Goal: Information Seeking & Learning: Understand process/instructions

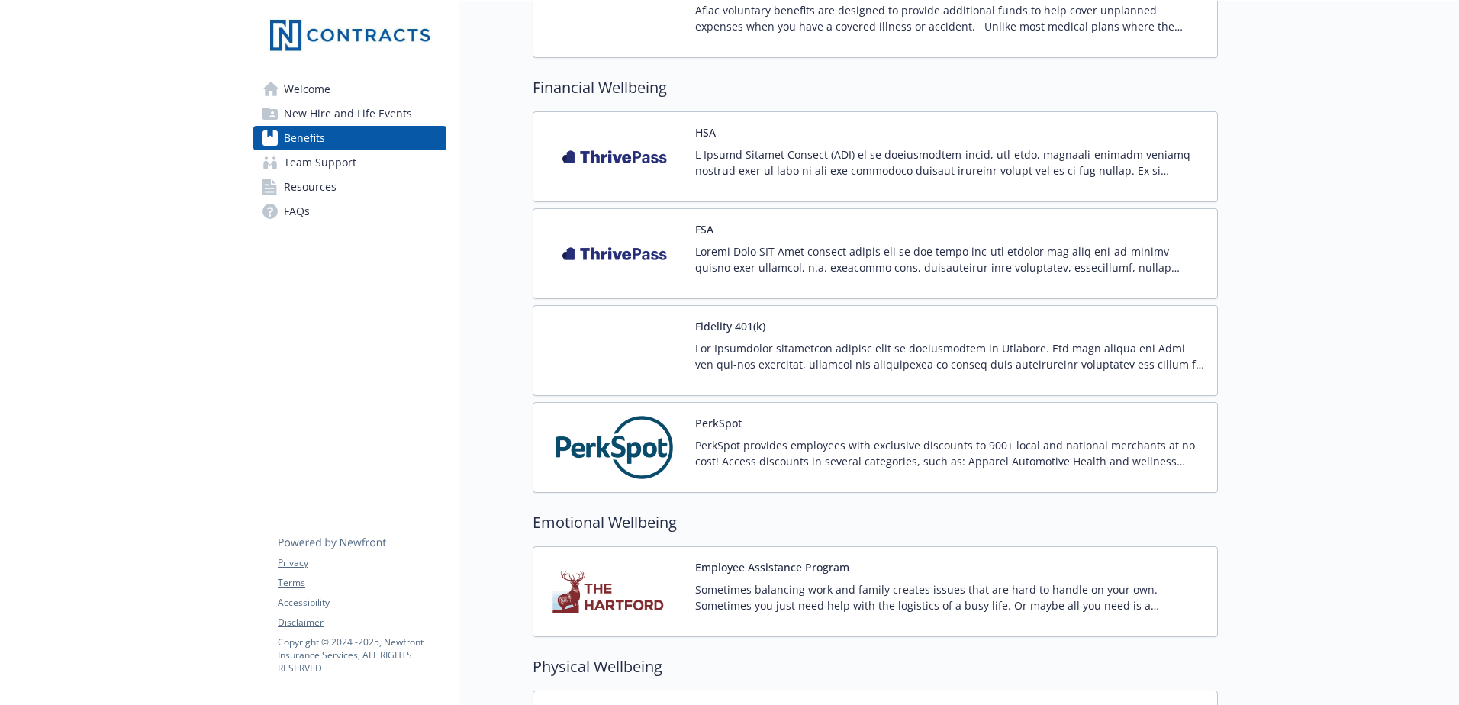
scroll to position [1831, 0]
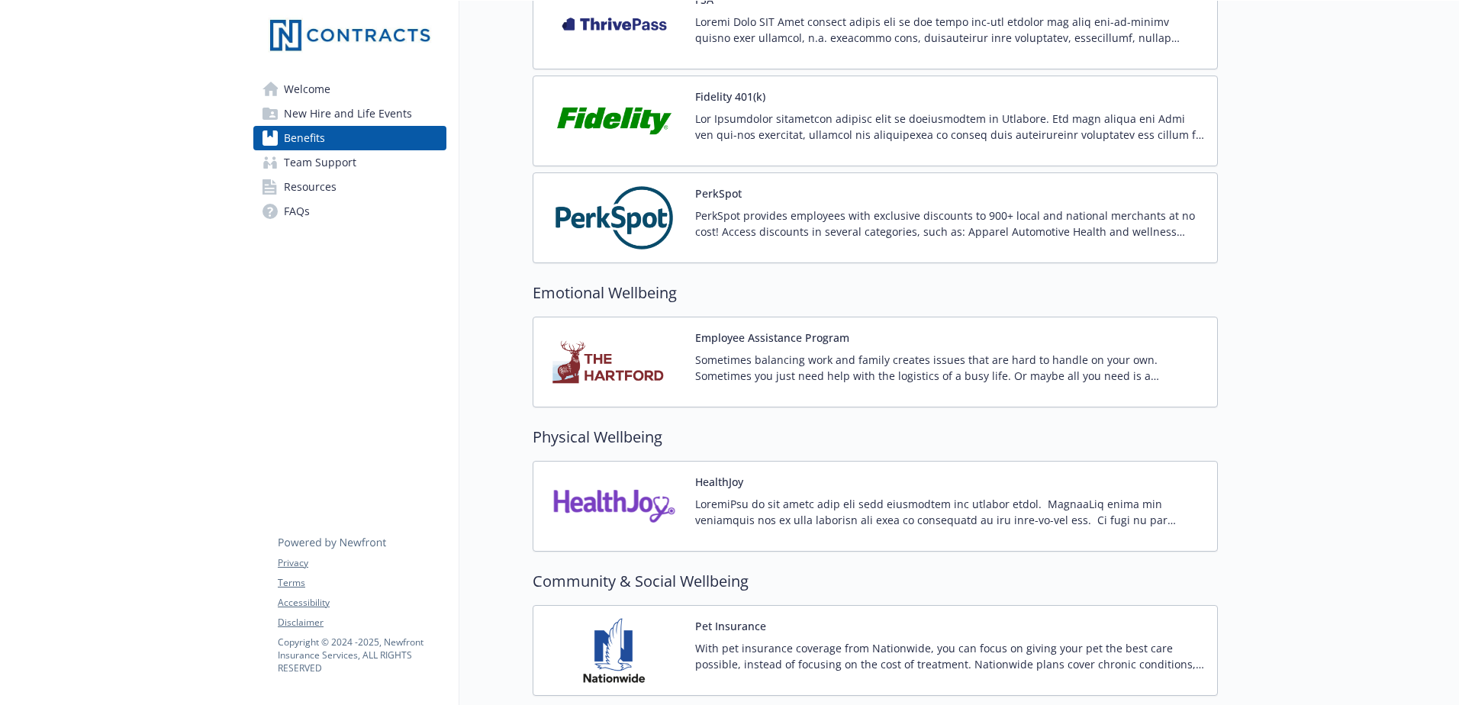
click at [324, 106] on span "New Hire and Life Events" at bounding box center [348, 113] width 128 height 24
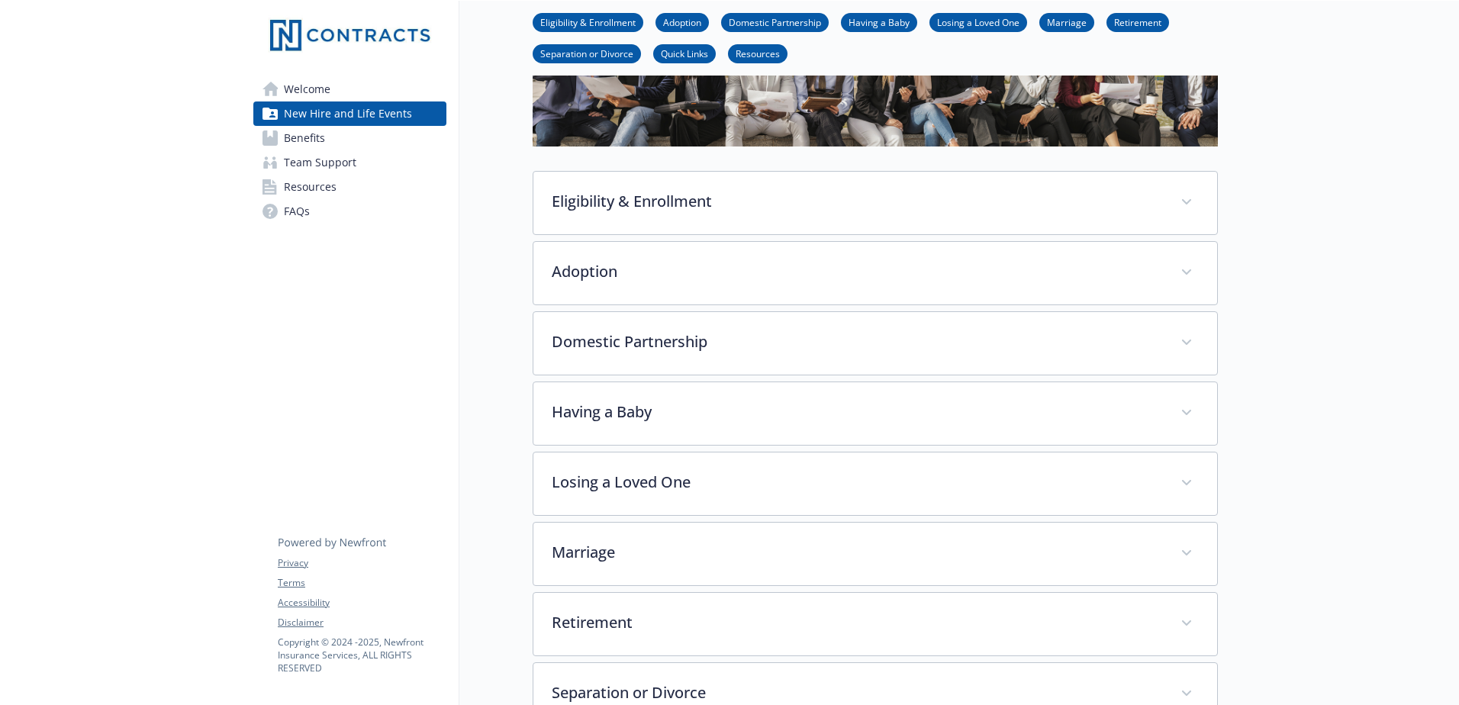
scroll to position [131, 0]
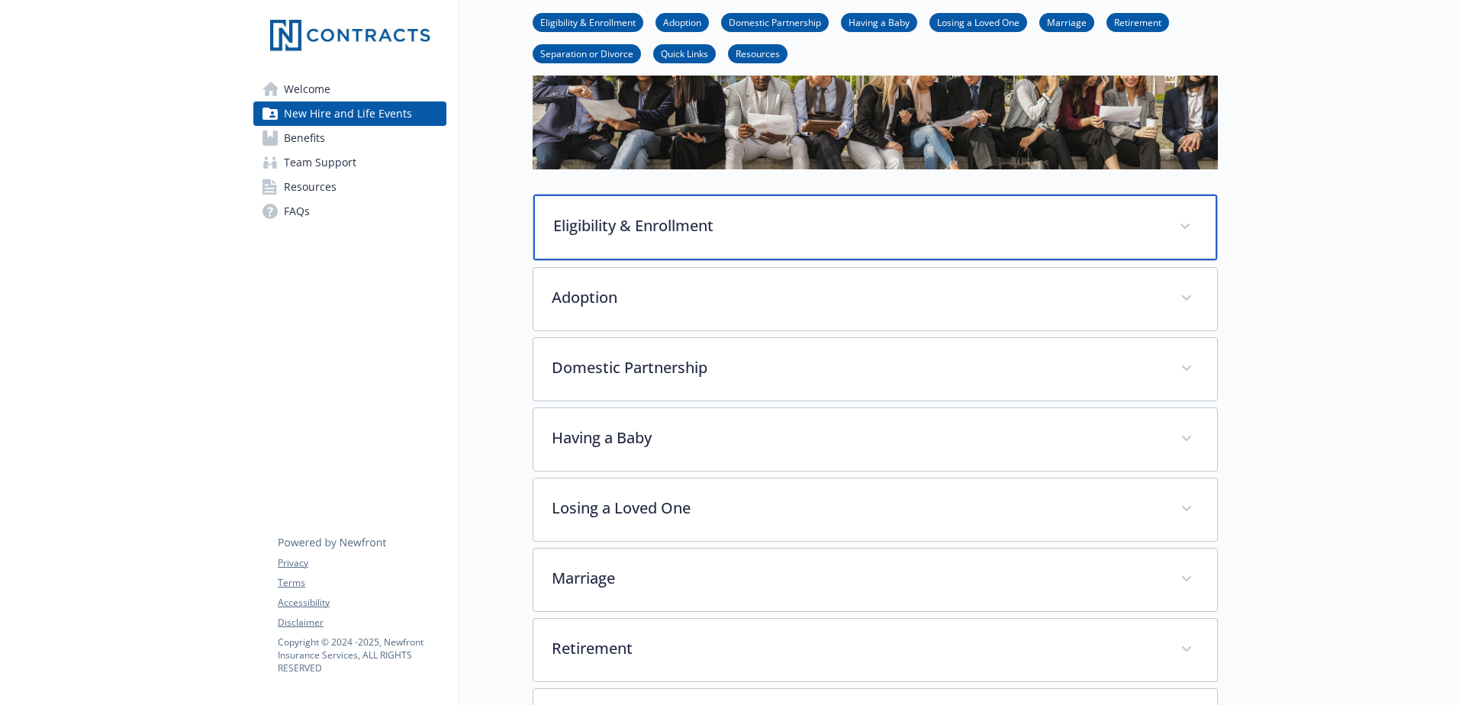
click at [1142, 229] on p "Eligibility & Enrollment" at bounding box center [856, 225] width 607 height 23
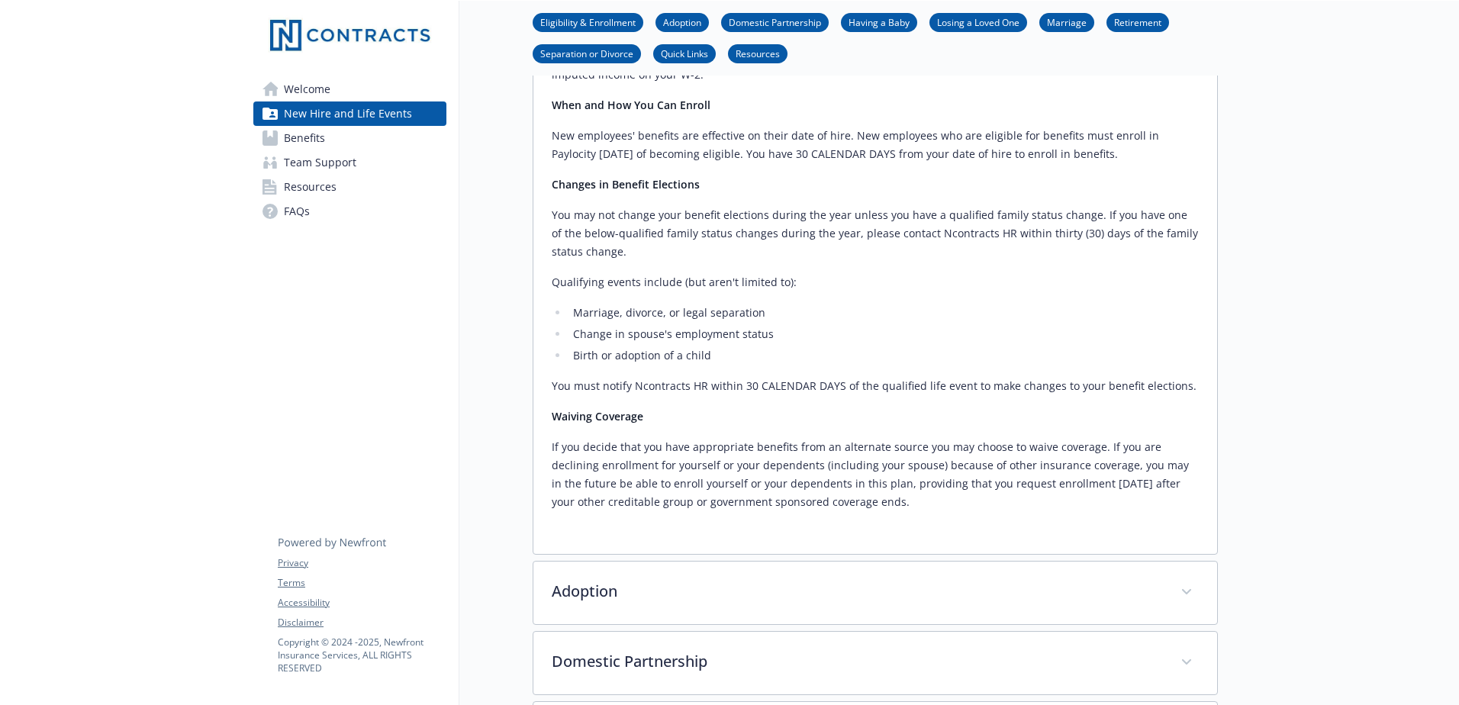
scroll to position [436, 0]
